Goal: Task Accomplishment & Management: Manage account settings

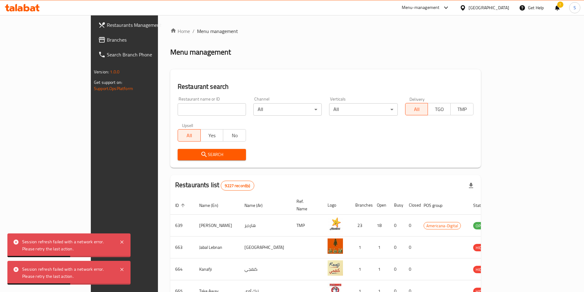
click at [188, 106] on input "search" at bounding box center [212, 109] width 68 height 12
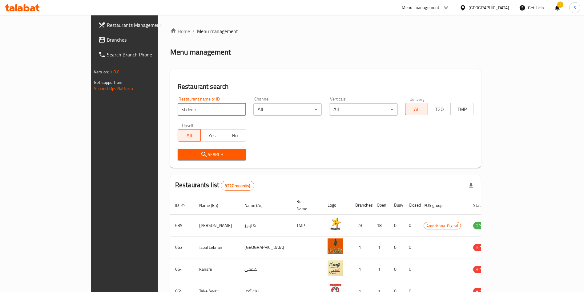
type input "slider z"
click button "Search" at bounding box center [212, 154] width 68 height 11
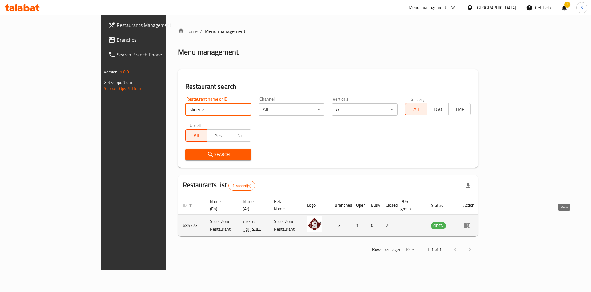
click at [471, 221] on icon "enhanced table" at bounding box center [466, 224] width 7 height 7
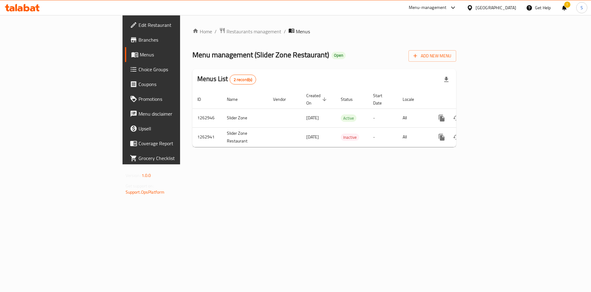
click at [139, 40] on span "Branches" at bounding box center [178, 39] width 78 height 7
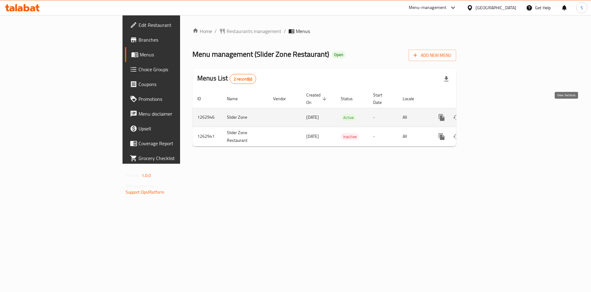
click at [493, 110] on link "enhanced table" at bounding box center [486, 117] width 15 height 15
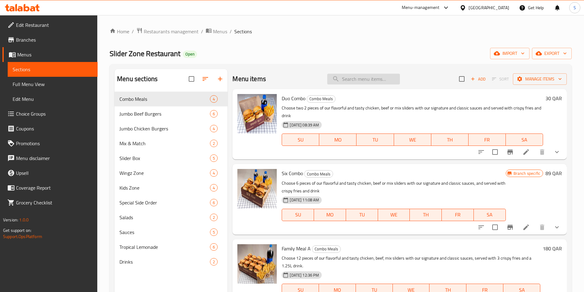
click at [369, 79] on input "search" at bounding box center [363, 79] width 73 height 11
paste input "Smash Beef Burger"
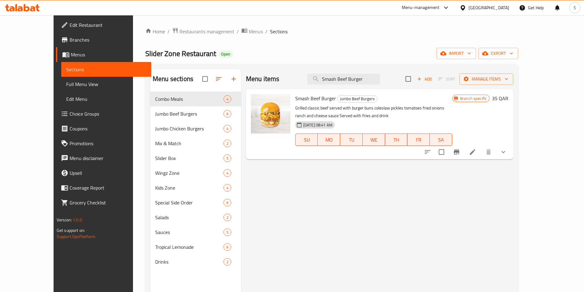
type input "Smash Beef Burger"
click at [476, 152] on icon at bounding box center [472, 151] width 7 height 7
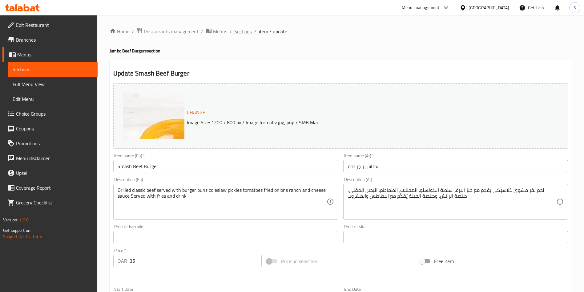
click at [238, 35] on span "Sections" at bounding box center [243, 31] width 18 height 7
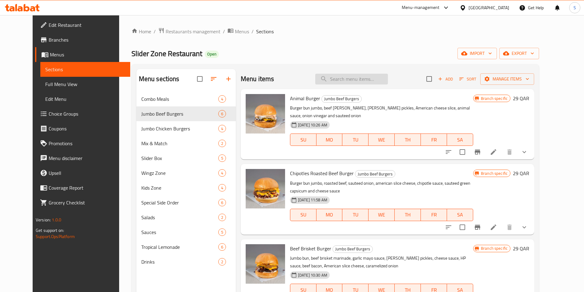
drag, startPoint x: 356, startPoint y: 79, endPoint x: 354, endPoint y: 74, distance: 5.4
click at [356, 78] on input "search" at bounding box center [351, 79] width 73 height 11
paste input "Fresh Oven Roast Beef"
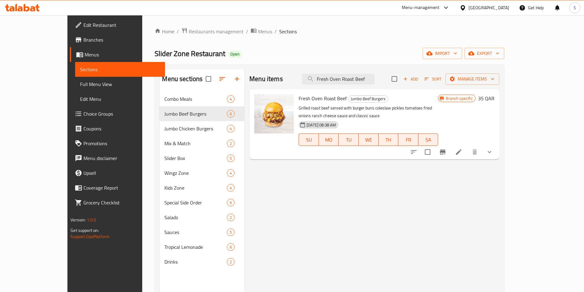
type input "Fresh Oven Roast Beef"
click at [462, 148] on icon at bounding box center [458, 151] width 7 height 7
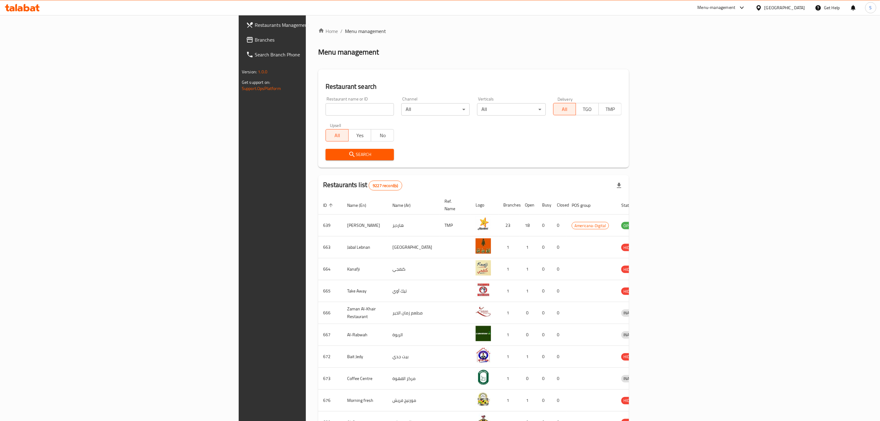
click at [325, 106] on input "search" at bounding box center [359, 109] width 68 height 12
type input "[US_STATE] Chicken"
click button "Search" at bounding box center [359, 154] width 68 height 11
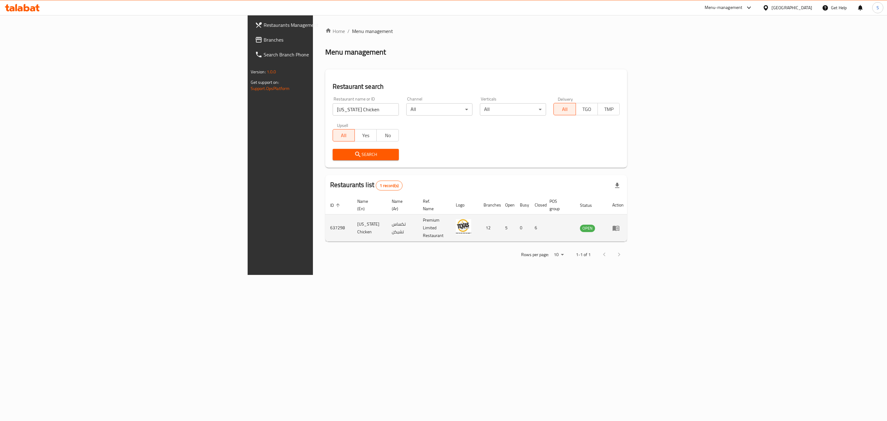
drag, startPoint x: 232, startPoint y: 141, endPoint x: 842, endPoint y: 220, distance: 615.2
click at [623, 224] on link "enhanced table" at bounding box center [617, 227] width 11 height 7
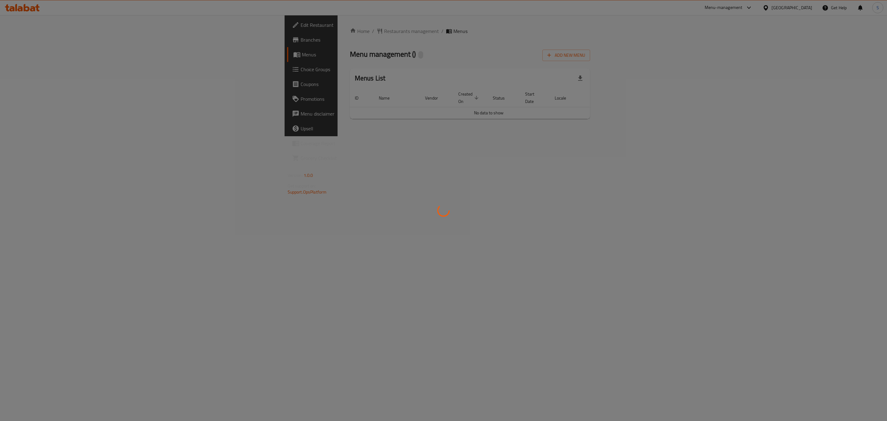
click at [841, 220] on div at bounding box center [443, 210] width 887 height 421
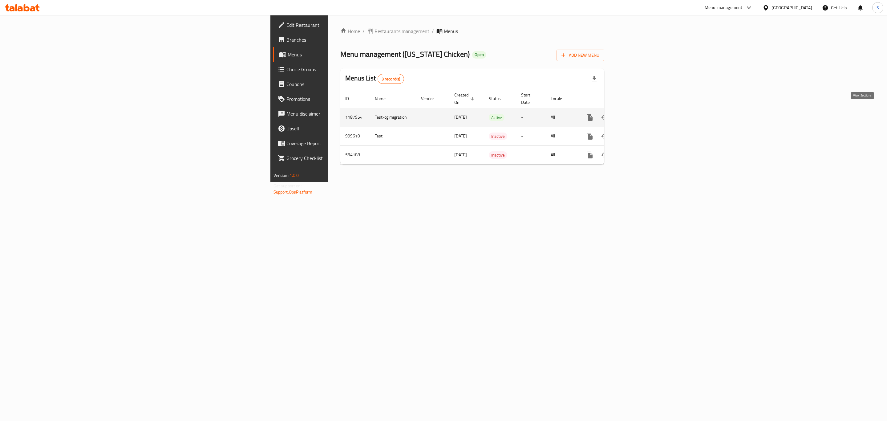
click at [641, 113] on link "enhanced table" at bounding box center [633, 117] width 15 height 15
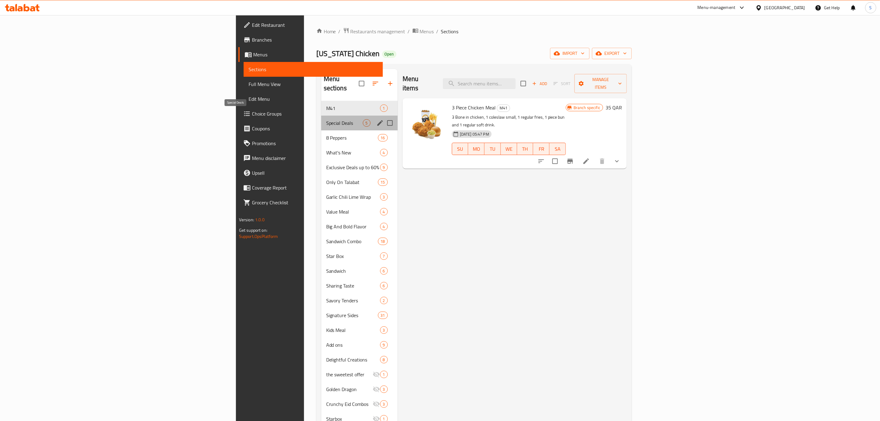
click at [326, 119] on span "Special Deals" at bounding box center [344, 122] width 37 height 7
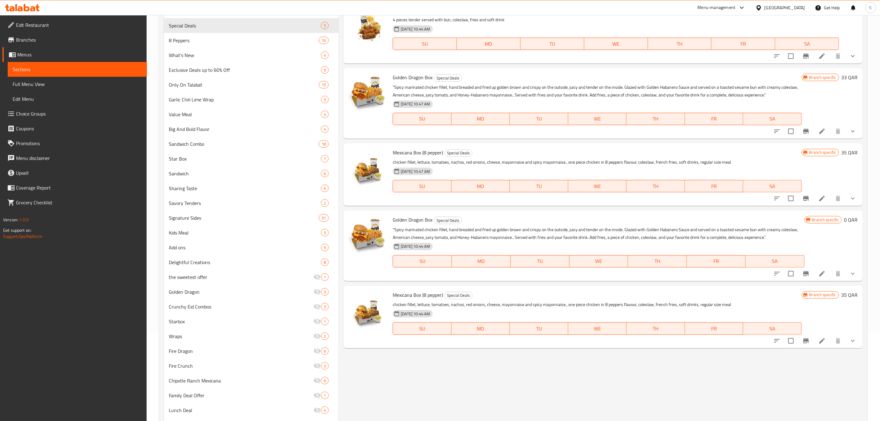
scroll to position [92, 0]
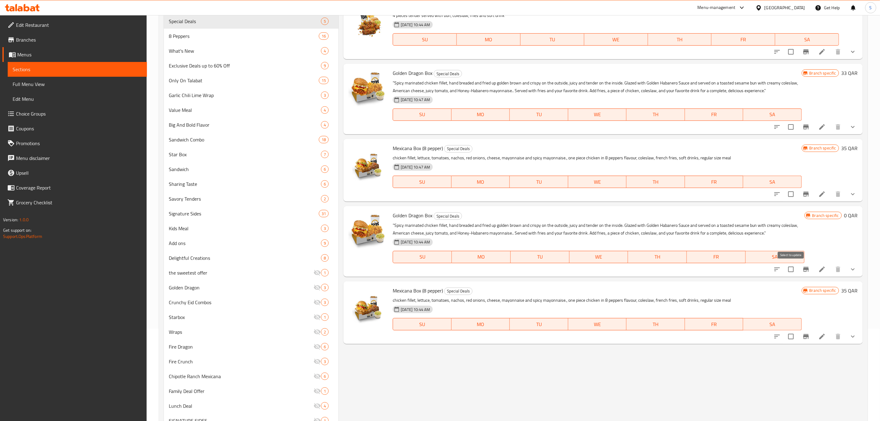
click at [789, 269] on input "checkbox" at bounding box center [790, 269] width 13 height 13
checkbox input "true"
click at [791, 339] on input "checkbox" at bounding box center [790, 336] width 13 height 13
checkbox input "true"
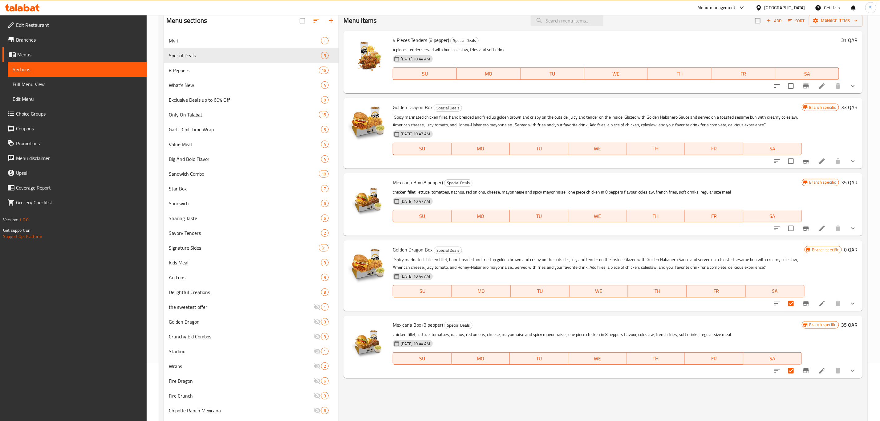
scroll to position [0, 0]
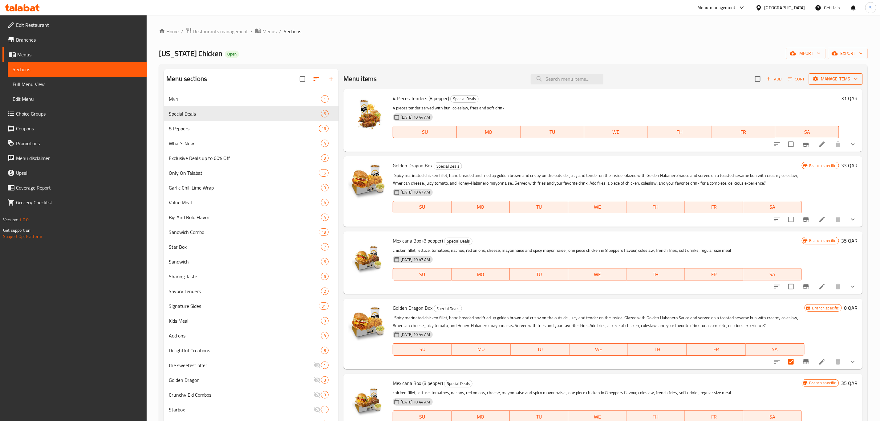
click at [839, 80] on span "Manage items" at bounding box center [835, 79] width 44 height 8
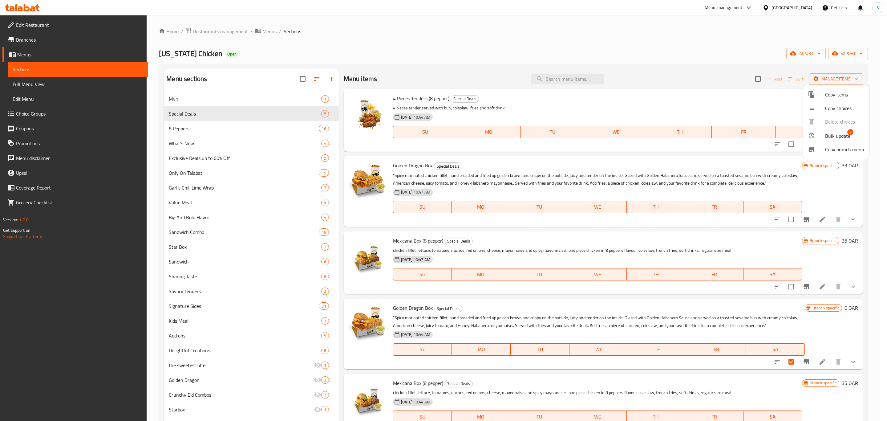
click at [820, 131] on li "Bulk update 2" at bounding box center [836, 135] width 66 height 14
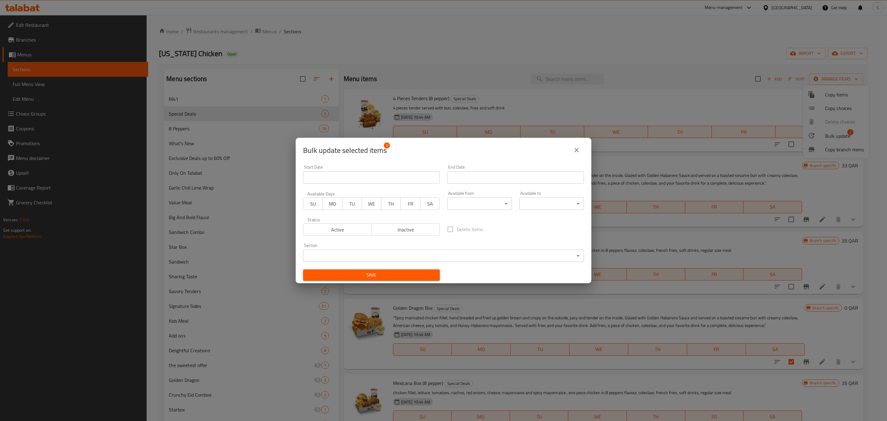
click at [395, 225] on span "Inactive" at bounding box center [405, 229] width 63 height 9
click at [370, 279] on button "Save" at bounding box center [371, 274] width 137 height 11
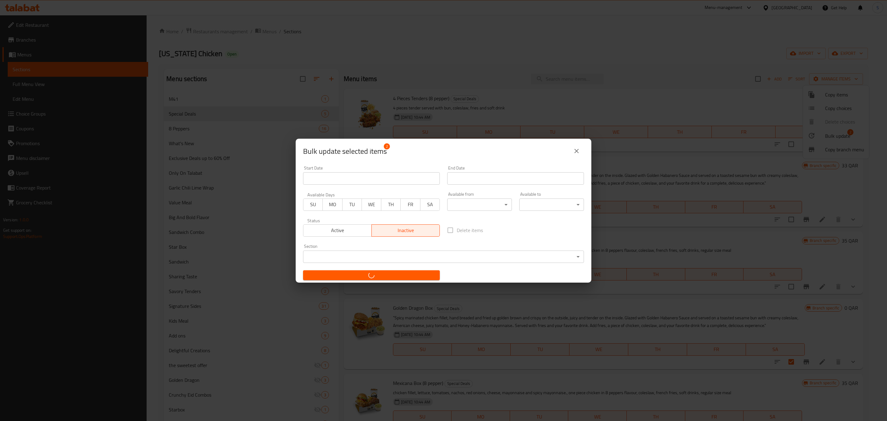
checkbox input "false"
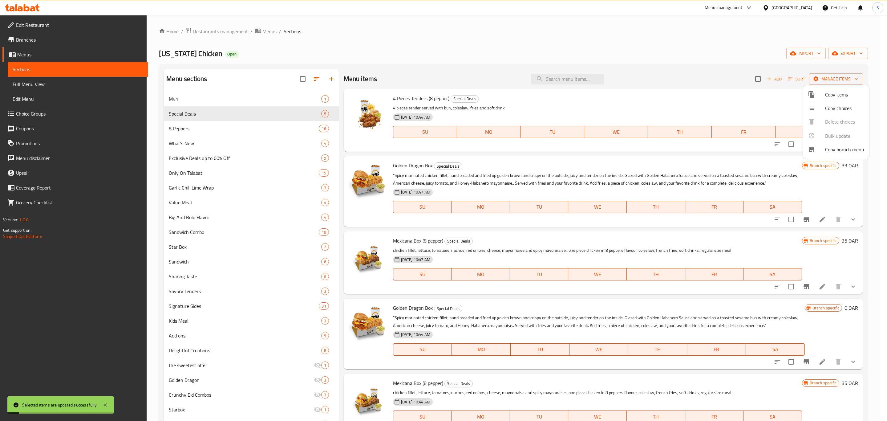
click at [711, 64] on div at bounding box center [443, 210] width 887 height 421
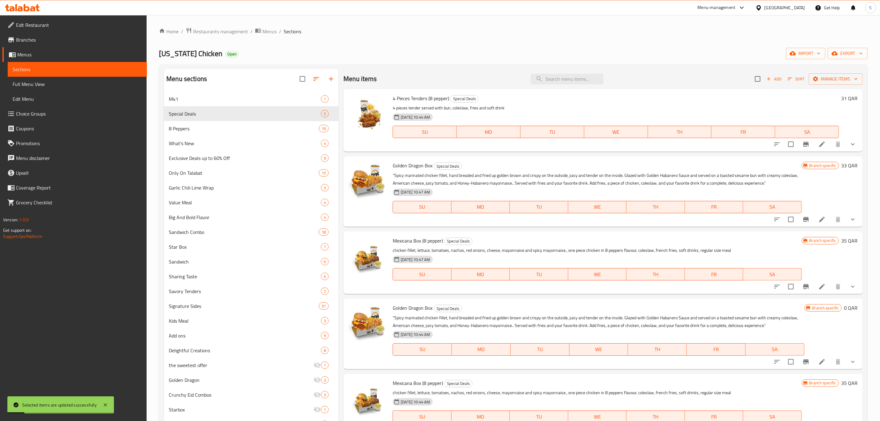
scroll to position [139, 0]
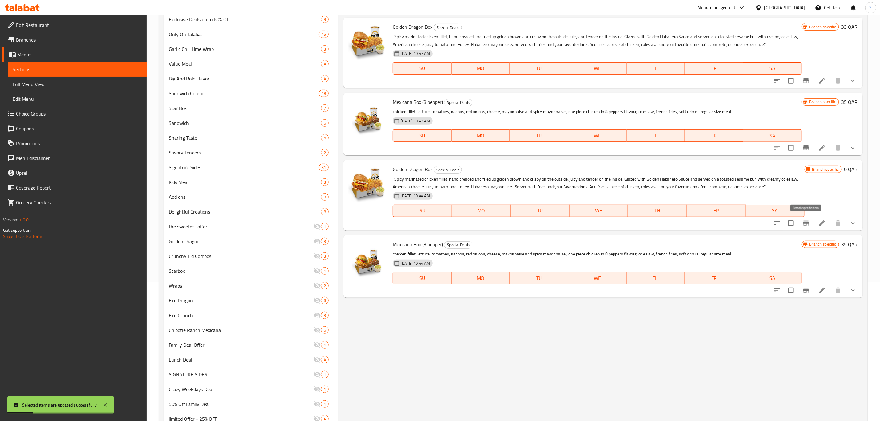
click at [806, 224] on icon "Branch-specific-item" at bounding box center [806, 222] width 6 height 5
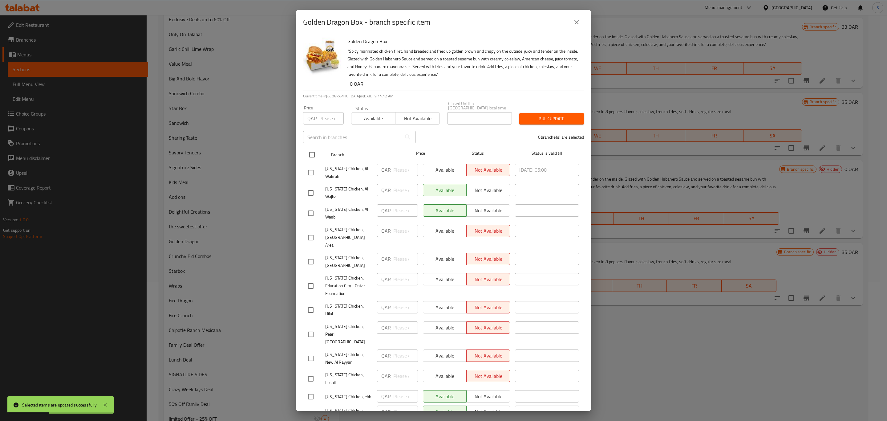
click at [317, 161] on input "checkbox" at bounding box center [311, 154] width 13 height 13
checkbox input "true"
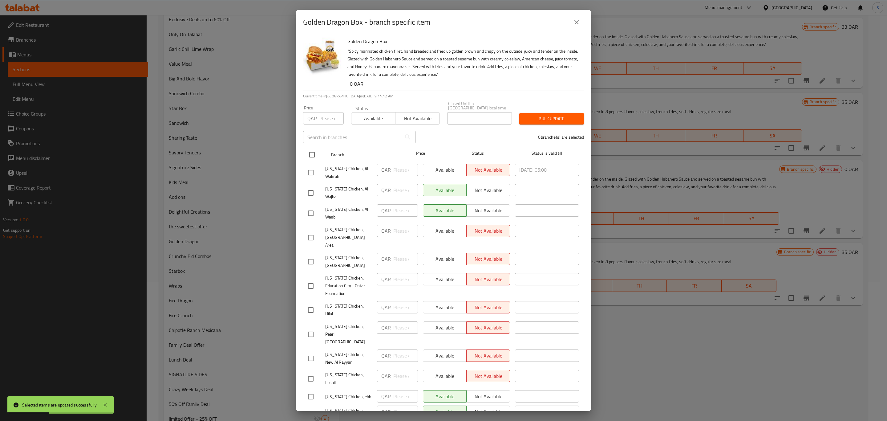
checkbox input "true"
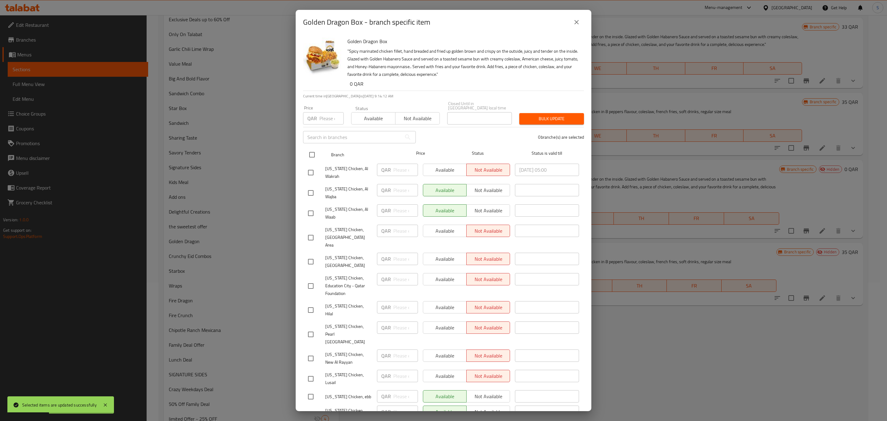
checkbox input "true"
click at [422, 123] on span "Not available" at bounding box center [417, 118] width 39 height 9
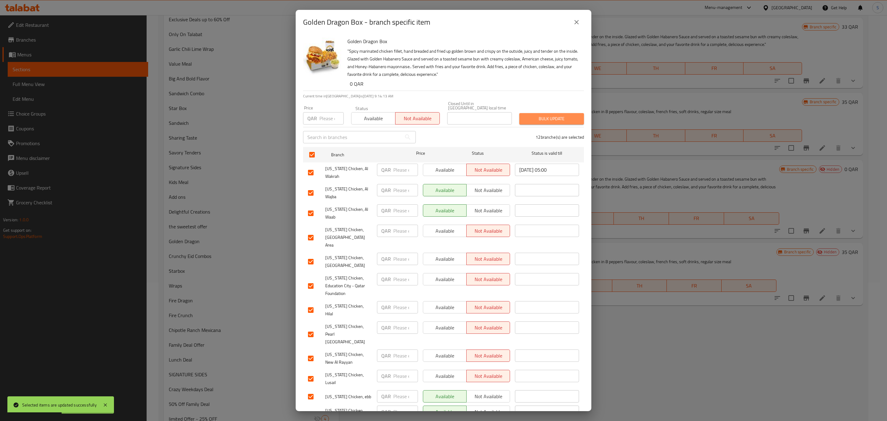
drag, startPoint x: 559, startPoint y: 129, endPoint x: 562, endPoint y: 124, distance: 6.2
click at [562, 124] on div "Bulk update" at bounding box center [551, 118] width 72 height 19
click at [547, 123] on span "Bulk update" at bounding box center [551, 119] width 55 height 8
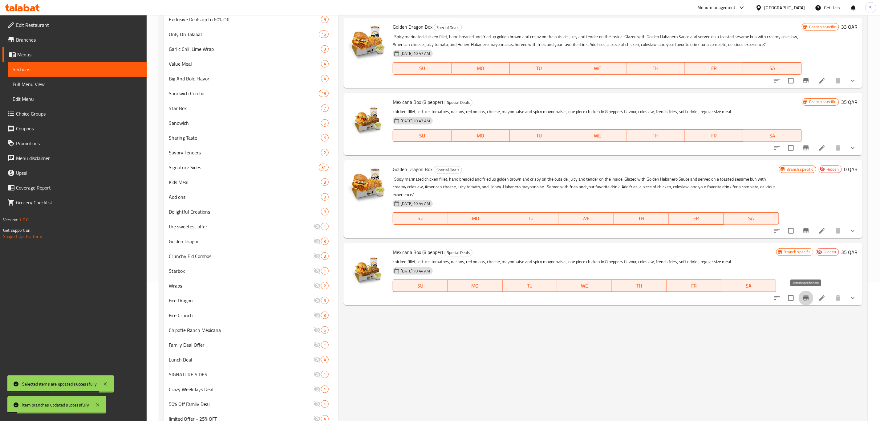
click at [802, 299] on icon "Branch-specific-item" at bounding box center [805, 297] width 7 height 7
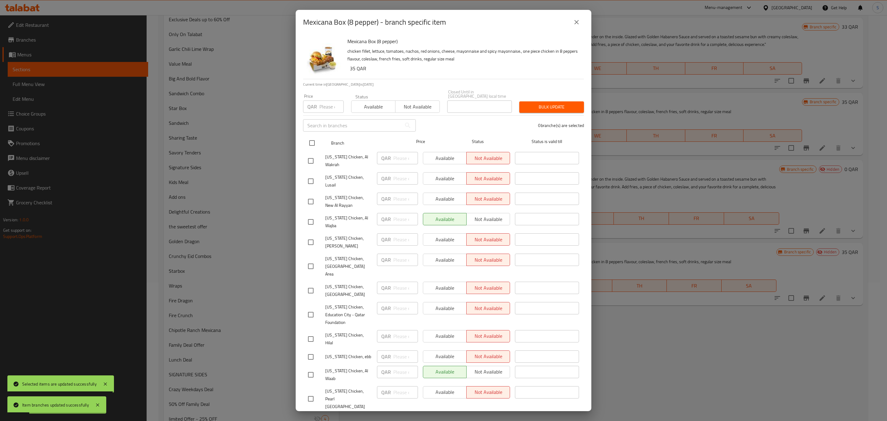
click at [311, 149] on input "checkbox" at bounding box center [311, 142] width 13 height 13
checkbox input "true"
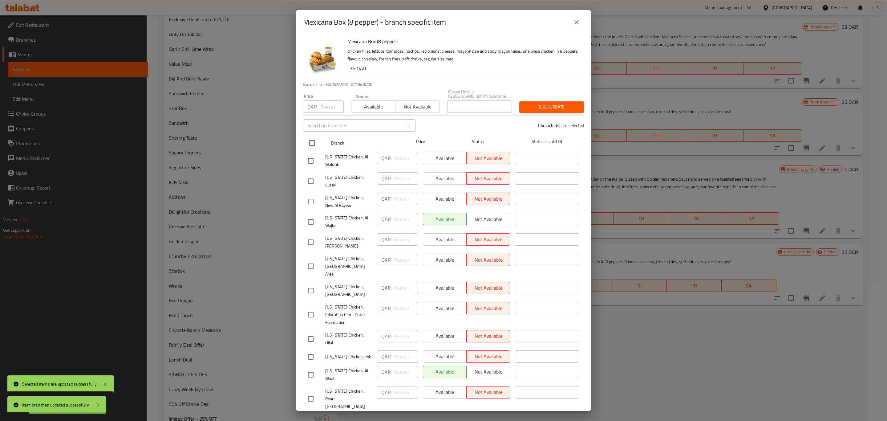
checkbox input "true"
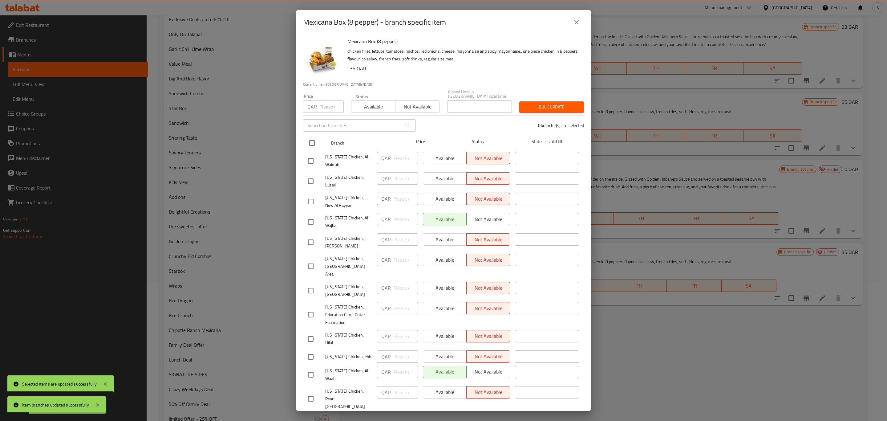
checkbox input "true"
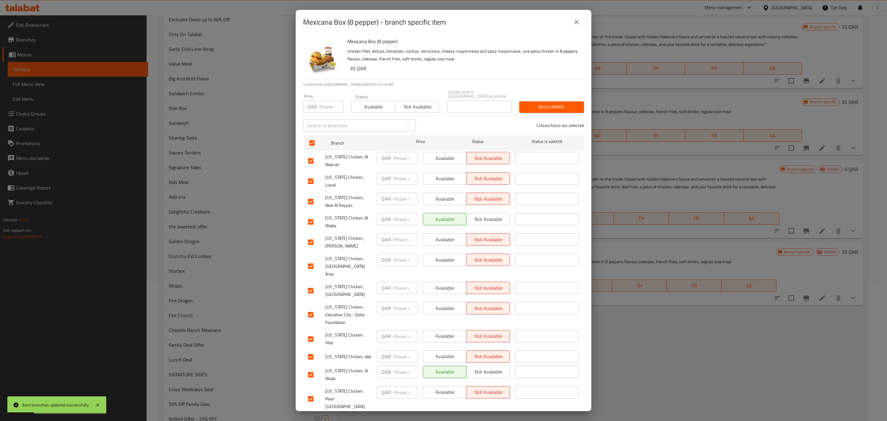
click at [431, 111] on span "Not available" at bounding box center [417, 106] width 39 height 9
drag, startPoint x: 572, startPoint y: 127, endPoint x: 557, endPoint y: 141, distance: 20.0
click at [573, 111] on span "Bulk update" at bounding box center [551, 107] width 55 height 8
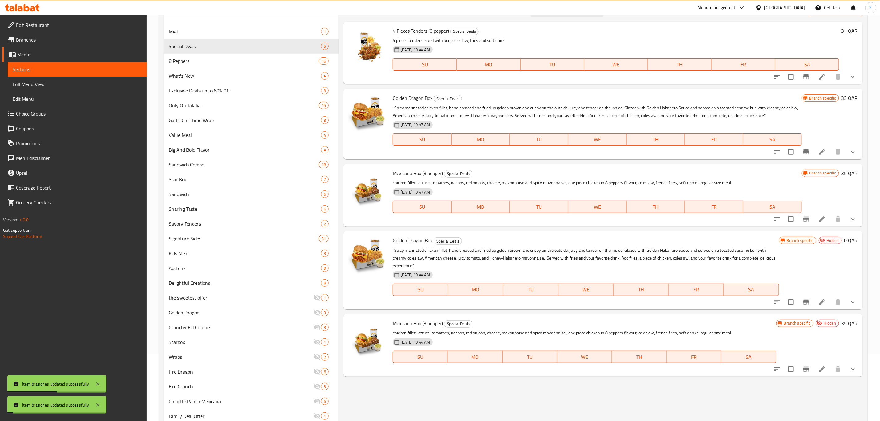
scroll to position [0, 0]
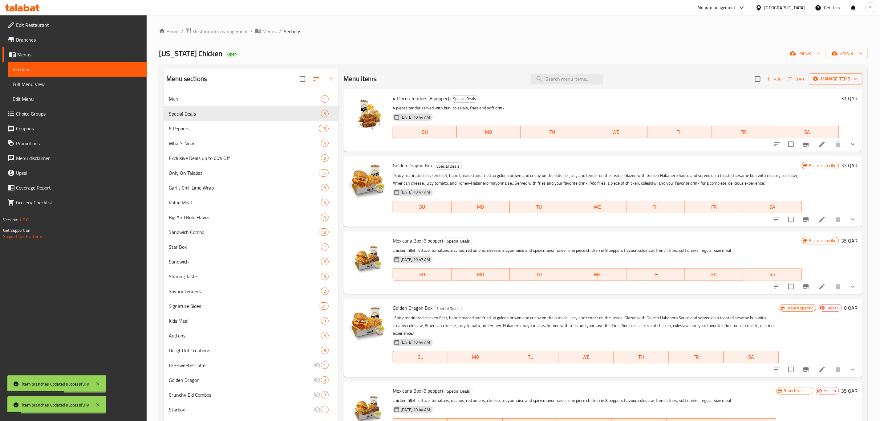
click at [807, 142] on icon "Branch-specific-item" at bounding box center [806, 144] width 6 height 5
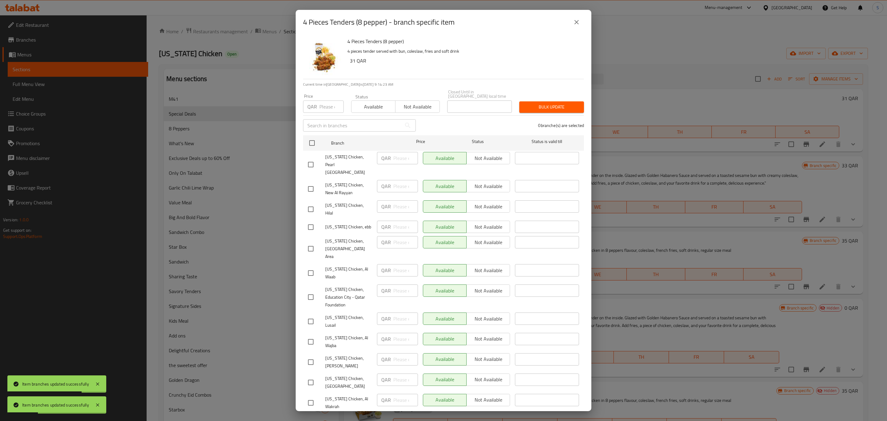
drag, startPoint x: 574, startPoint y: 38, endPoint x: 573, endPoint y: 43, distance: 5.0
click at [573, 30] on button "close" at bounding box center [576, 22] width 15 height 15
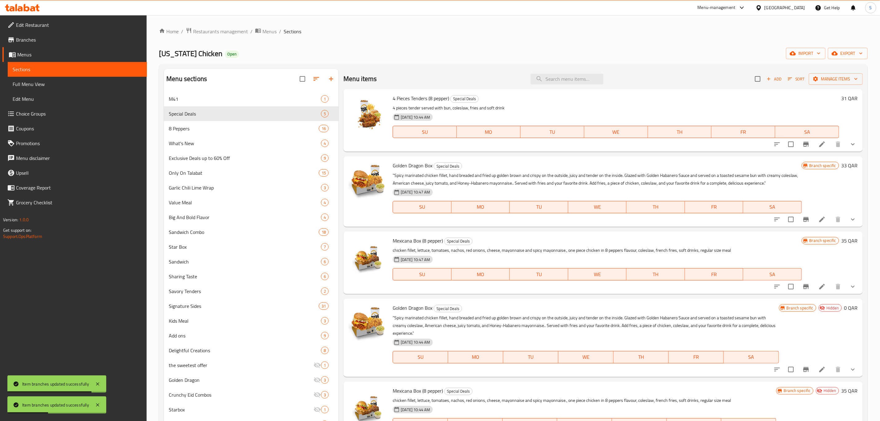
click at [808, 217] on icon "Branch-specific-item" at bounding box center [805, 218] width 7 height 7
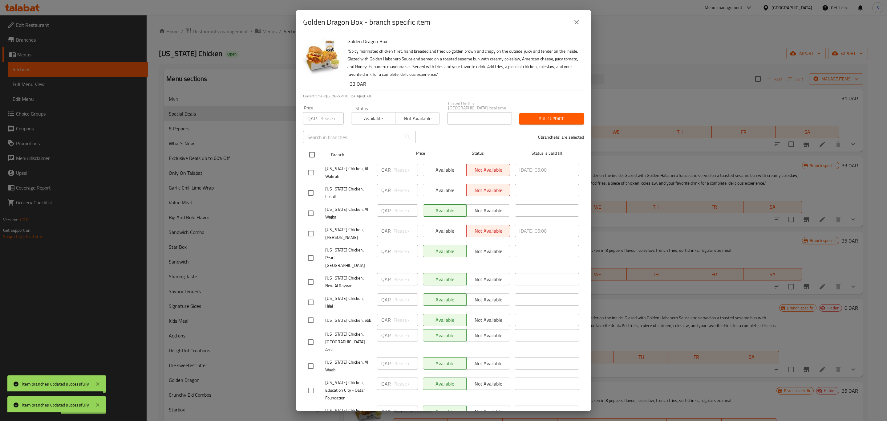
click at [310, 161] on input "checkbox" at bounding box center [311, 154] width 13 height 13
checkbox input "true"
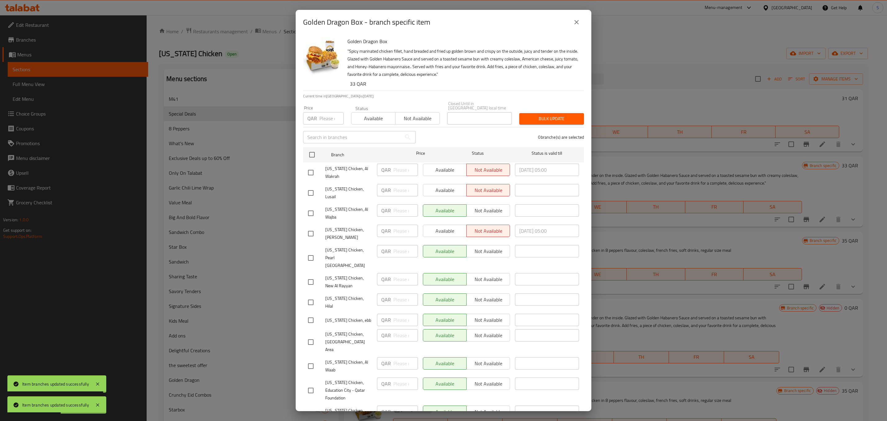
checkbox input "true"
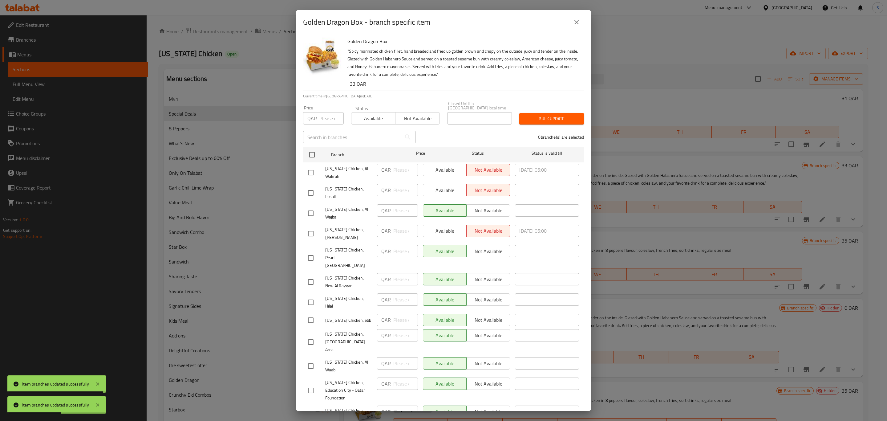
checkbox input "true"
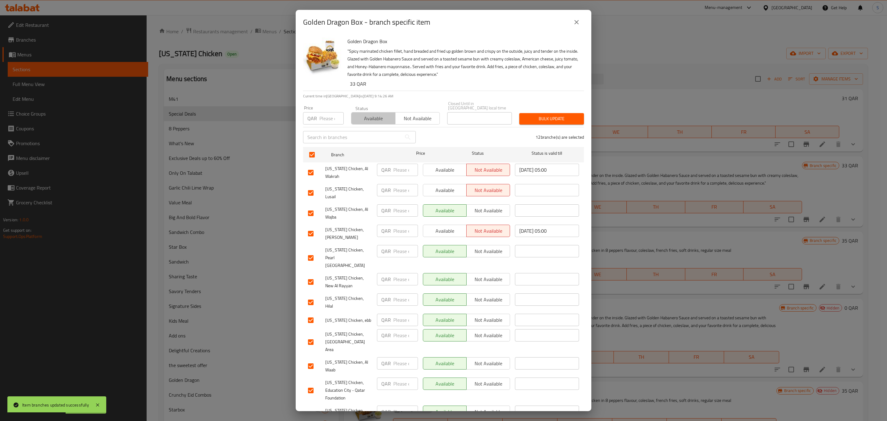
click at [368, 123] on span "Available" at bounding box center [373, 118] width 39 height 9
click at [574, 123] on span "Bulk update" at bounding box center [551, 119] width 55 height 8
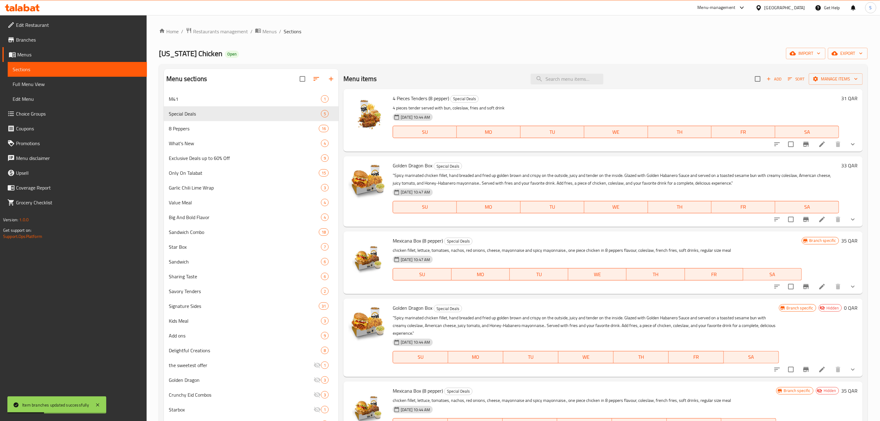
click at [806, 289] on icon "Branch-specific-item" at bounding box center [805, 286] width 7 height 7
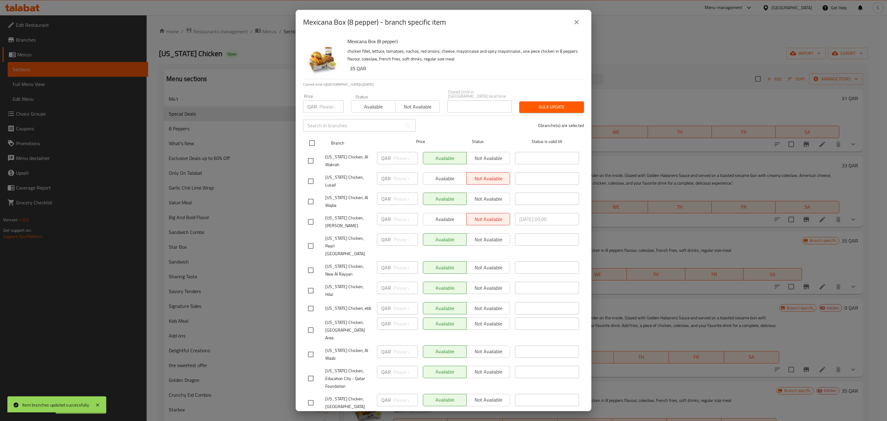
click at [310, 149] on input "checkbox" at bounding box center [311, 142] width 13 height 13
checkbox input "true"
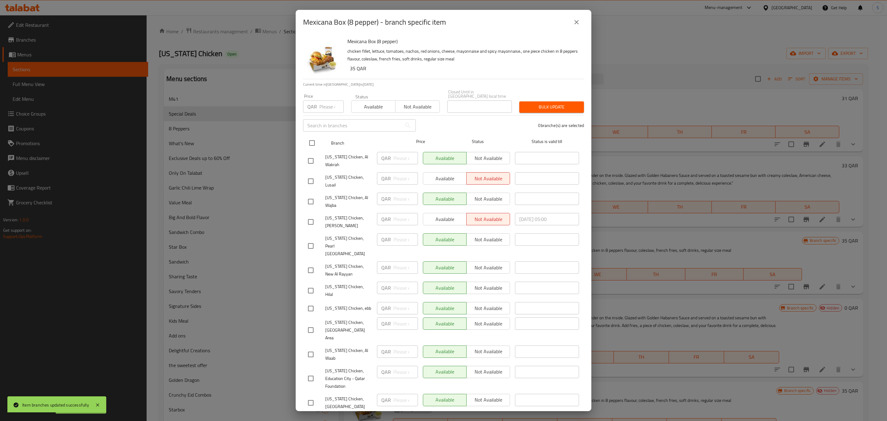
checkbox input "true"
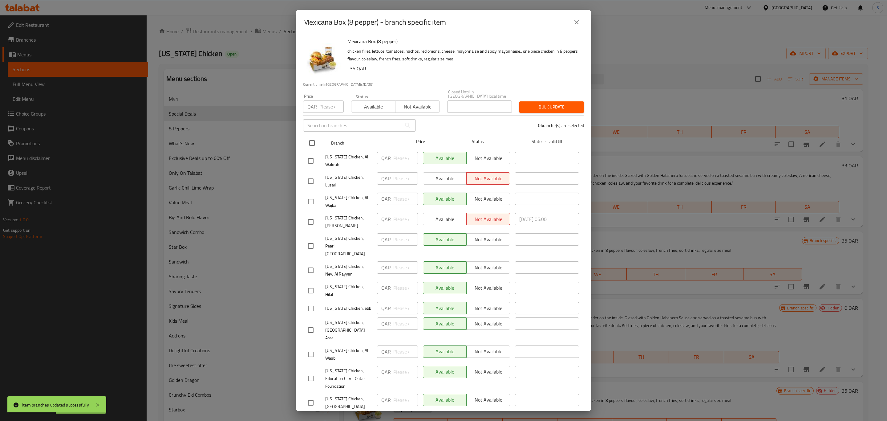
checkbox input "true"
click at [384, 111] on span "Available" at bounding box center [373, 106] width 39 height 9
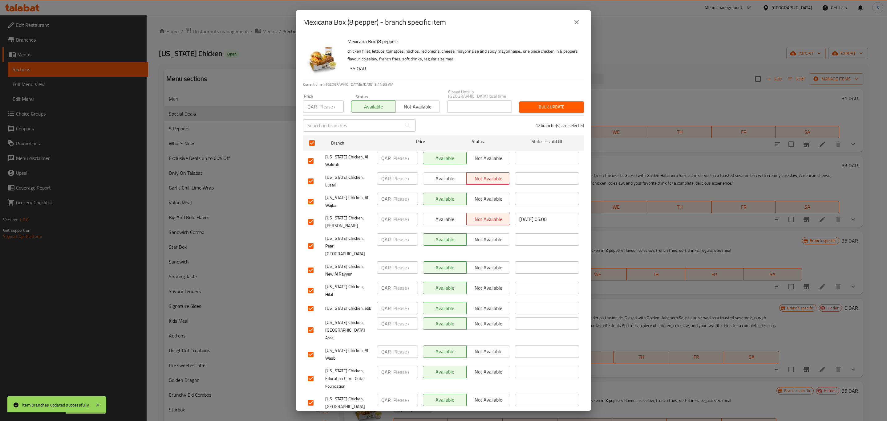
drag, startPoint x: 590, startPoint y: 122, endPoint x: 544, endPoint y: 126, distance: 45.7
click at [587, 122] on div "Mexicana Box (8 pepper) chicken fillet, lettuce, tomatoes, nachos, red onions, …" at bounding box center [444, 222] width 296 height 376
drag, startPoint x: 544, startPoint y: 126, endPoint x: 552, endPoint y: 136, distance: 13.0
click at [543, 111] on span "Bulk update" at bounding box center [551, 107] width 55 height 8
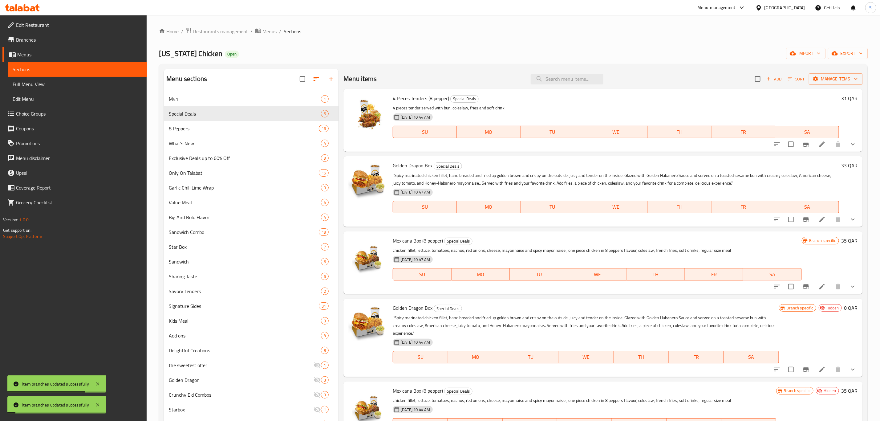
click at [605, 78] on div "Menu items Add Sort Manage items" at bounding box center [602, 79] width 519 height 20
drag, startPoint x: 390, startPoint y: 97, endPoint x: 449, endPoint y: 98, distance: 59.4
click at [449, 98] on div "4 Pieces Tenders (8 pepper) Special Deals 4 pieces tender served with bun, cole…" at bounding box center [603, 120] width 514 height 58
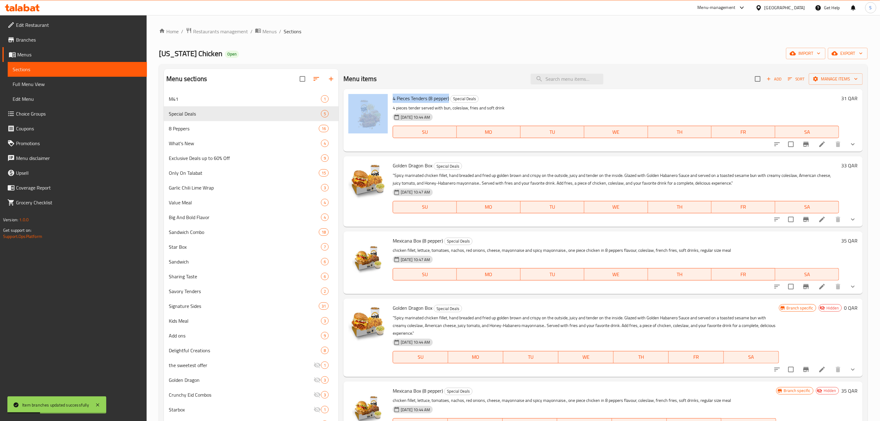
copy div "4 Pieces Tenders (8 pepper)"
drag, startPoint x: 393, startPoint y: 166, endPoint x: 437, endPoint y: 166, distance: 43.7
click at [437, 166] on h6 "Golden Dragon Box Special Deals" at bounding box center [616, 165] width 446 height 9
copy h6 "Golden Dragon Box S"
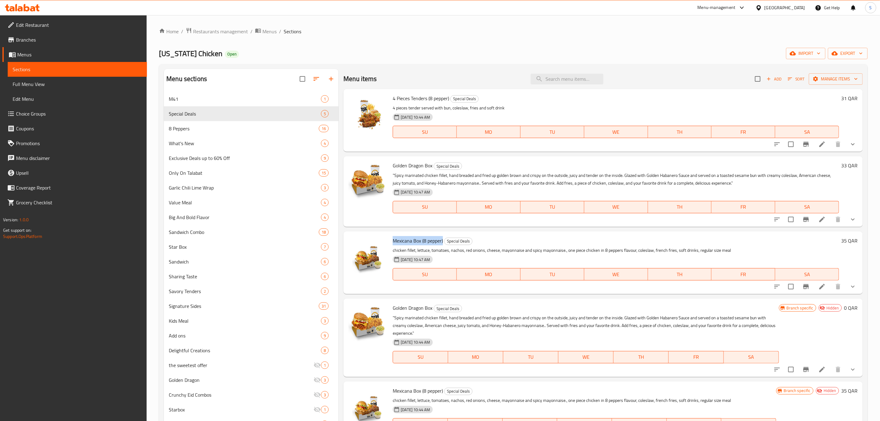
drag, startPoint x: 391, startPoint y: 239, endPoint x: 443, endPoint y: 240, distance: 52.7
click at [443, 240] on div "Mexicana Box (8 pepper) Special Deals chicken fillet, lettuce, tomatoes, nachos…" at bounding box center [615, 263] width 451 height 58
copy span "Mexicana Box (8 pepper)"
click at [855, 288] on icon "show more" at bounding box center [852, 286] width 7 height 7
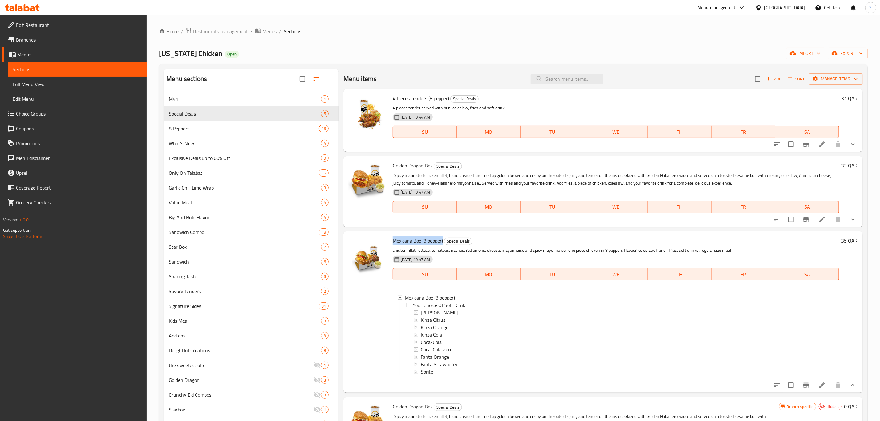
click at [853, 389] on icon "show more" at bounding box center [852, 384] width 7 height 7
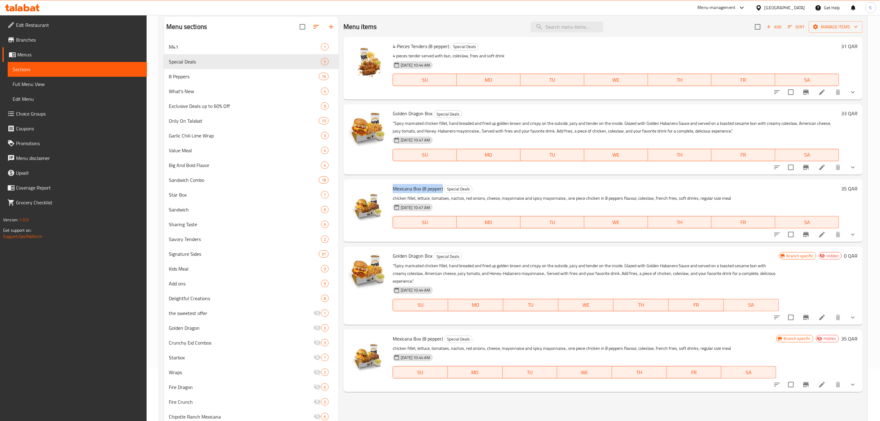
scroll to position [92, 0]
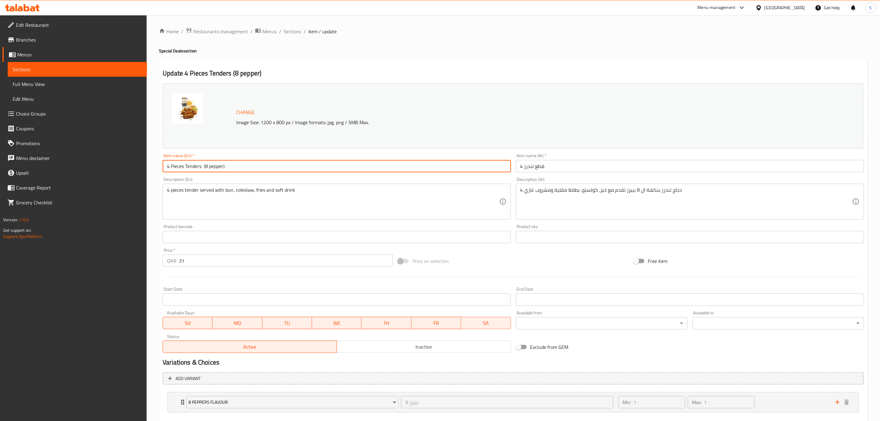
click at [286, 165] on input "4 Pieces Tenders (8 pepper)" at bounding box center [337, 166] width 348 height 12
paste input "Regular"
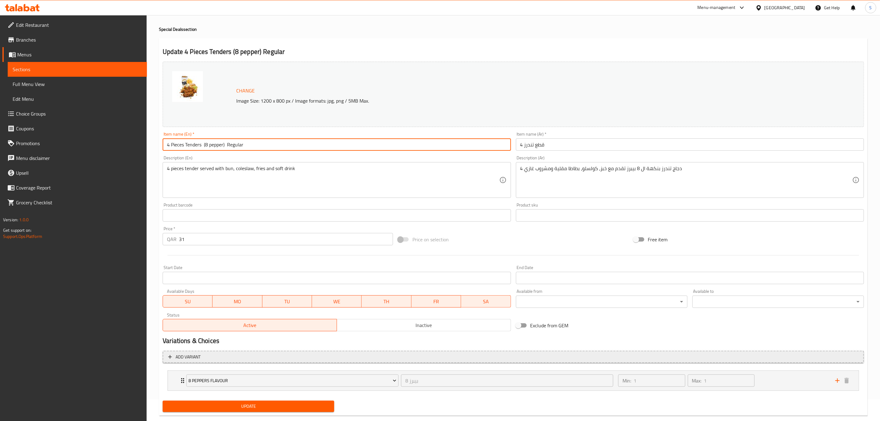
scroll to position [34, 0]
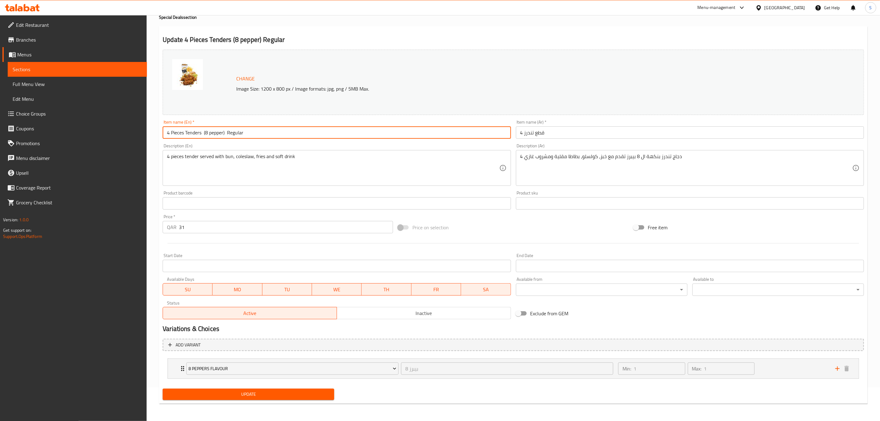
type input "4 Pieces Tenders (8 pepper) Regular"
click at [257, 397] on span "Update" at bounding box center [248, 394] width 162 height 8
click at [227, 133] on input "4 Pieces Tenders (8 pepper) Regular" at bounding box center [337, 132] width 348 height 12
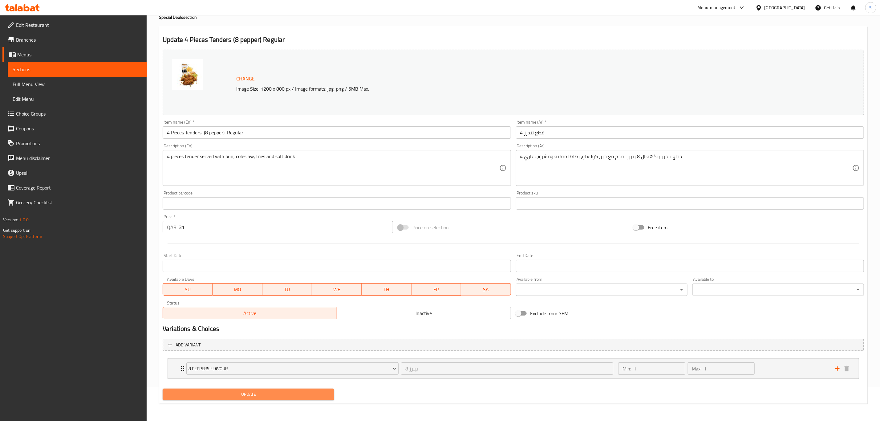
drag, startPoint x: 248, startPoint y: 397, endPoint x: 253, endPoint y: 396, distance: 4.7
click at [249, 397] on span "Update" at bounding box center [248, 394] width 162 height 8
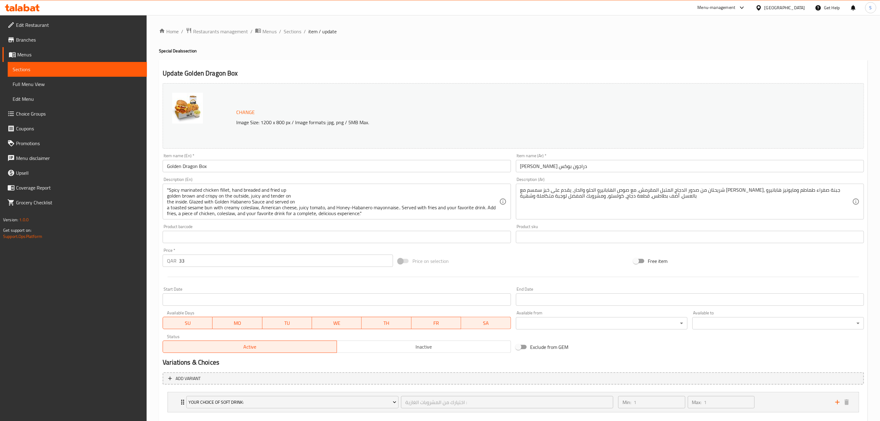
click at [258, 172] on input "Golden Dragon Box" at bounding box center [337, 166] width 348 height 12
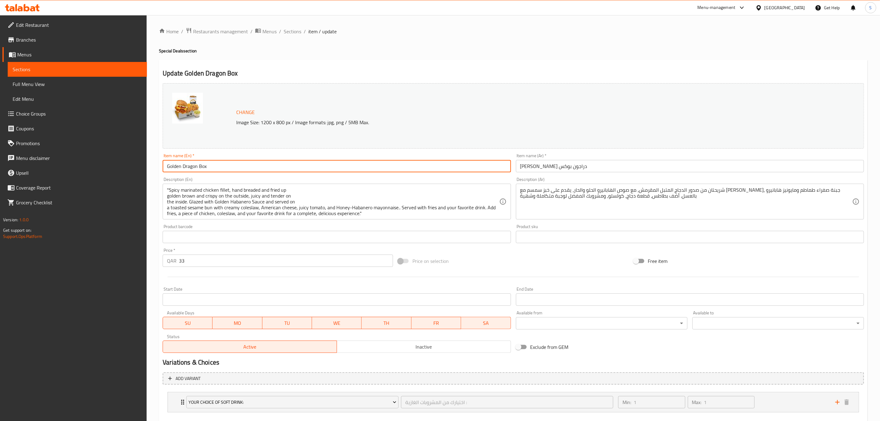
paste input "Regular"
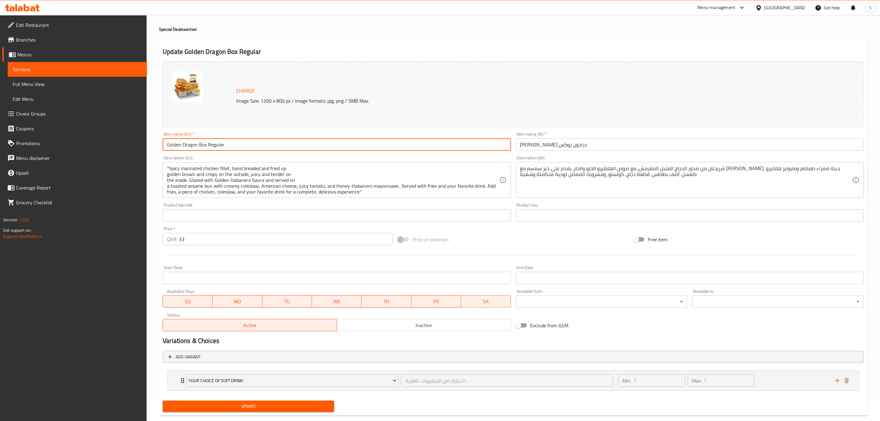
scroll to position [34, 0]
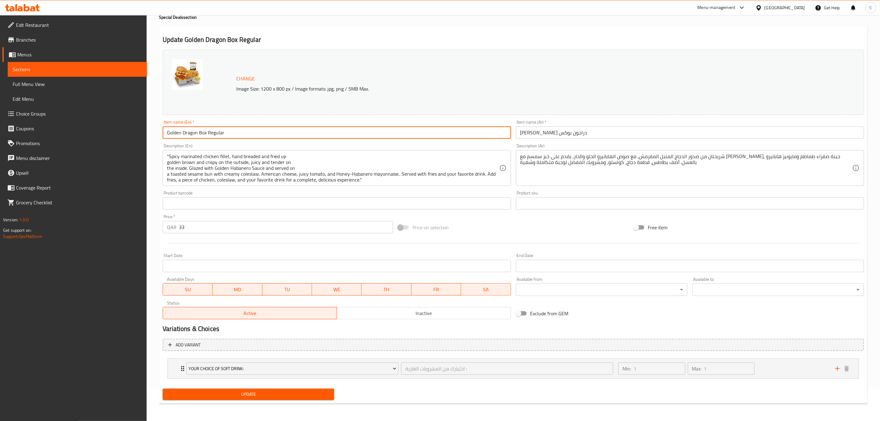
type input "Golden Dragon Box Regular"
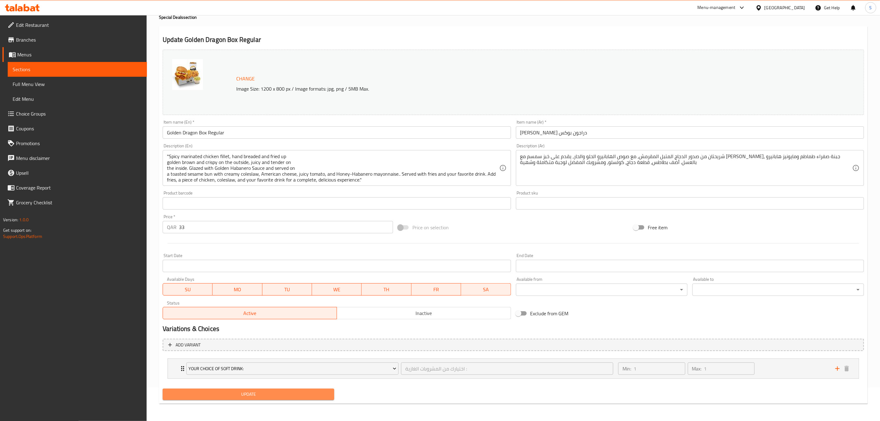
click at [253, 393] on span "Update" at bounding box center [248, 394] width 162 height 8
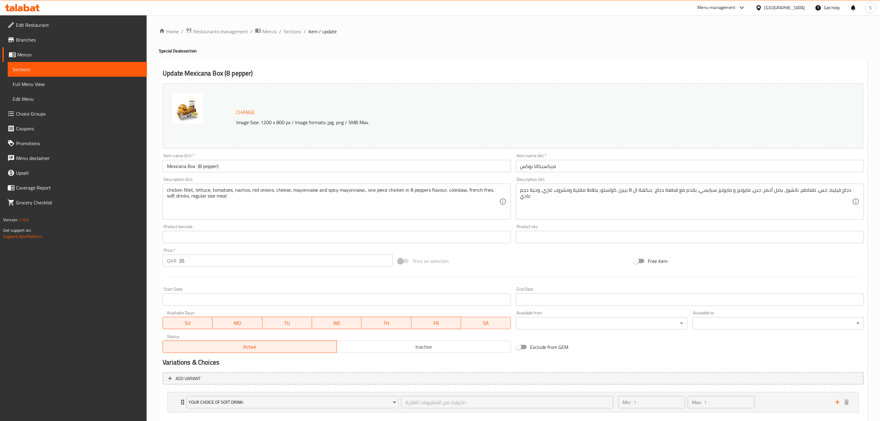
click at [272, 168] on input "Mexicana Box (8 pepper)" at bounding box center [337, 166] width 348 height 12
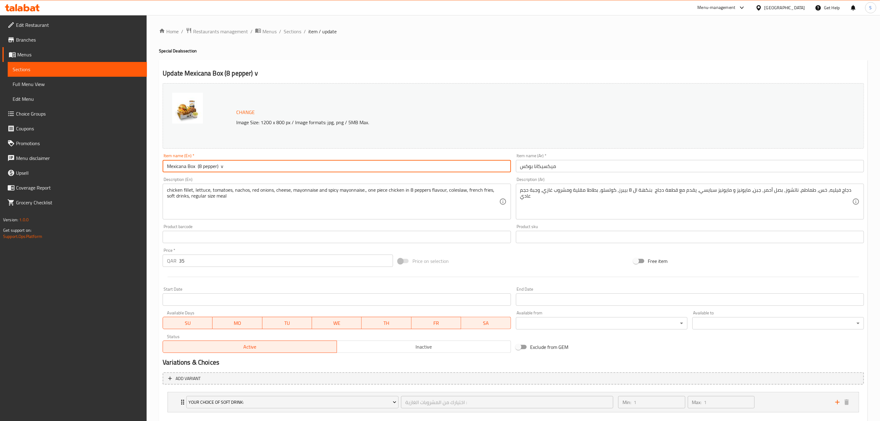
drag, startPoint x: 224, startPoint y: 167, endPoint x: 218, endPoint y: 165, distance: 5.8
click at [218, 165] on input "Mexicana Box (8 pepper) v" at bounding box center [337, 166] width 348 height 12
paste input "Regular"
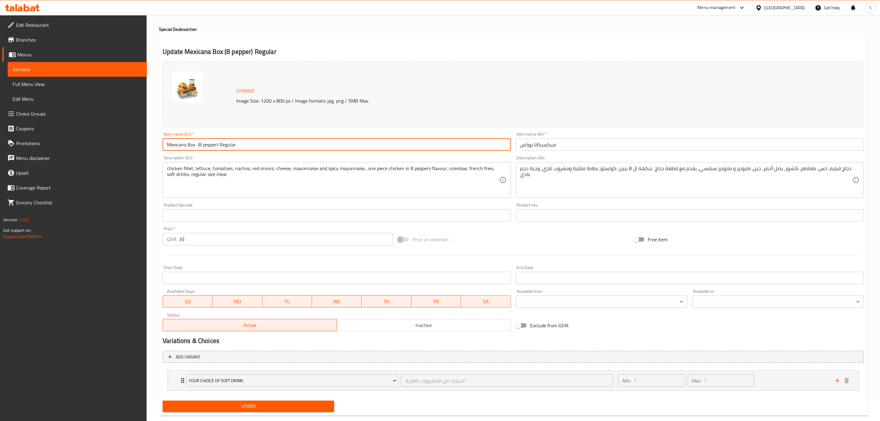
scroll to position [34, 0]
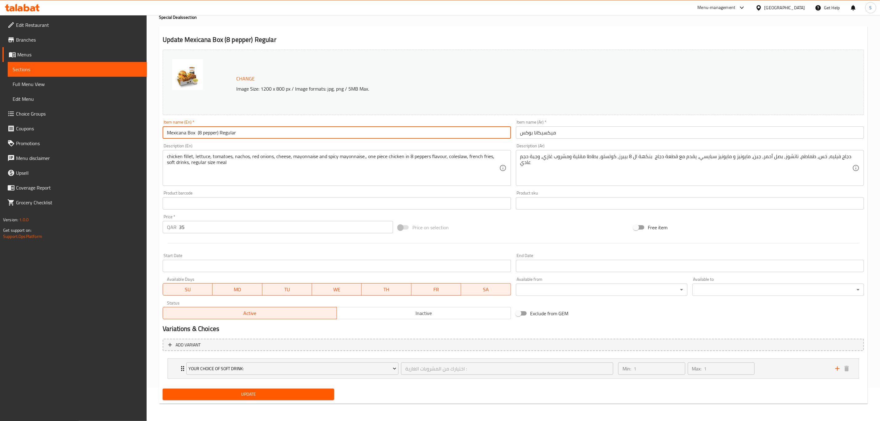
type input "Mexicana Box (8 pepper) Regular"
click at [262, 395] on span "Update" at bounding box center [248, 394] width 162 height 8
